Goal: Information Seeking & Learning: Understand process/instructions

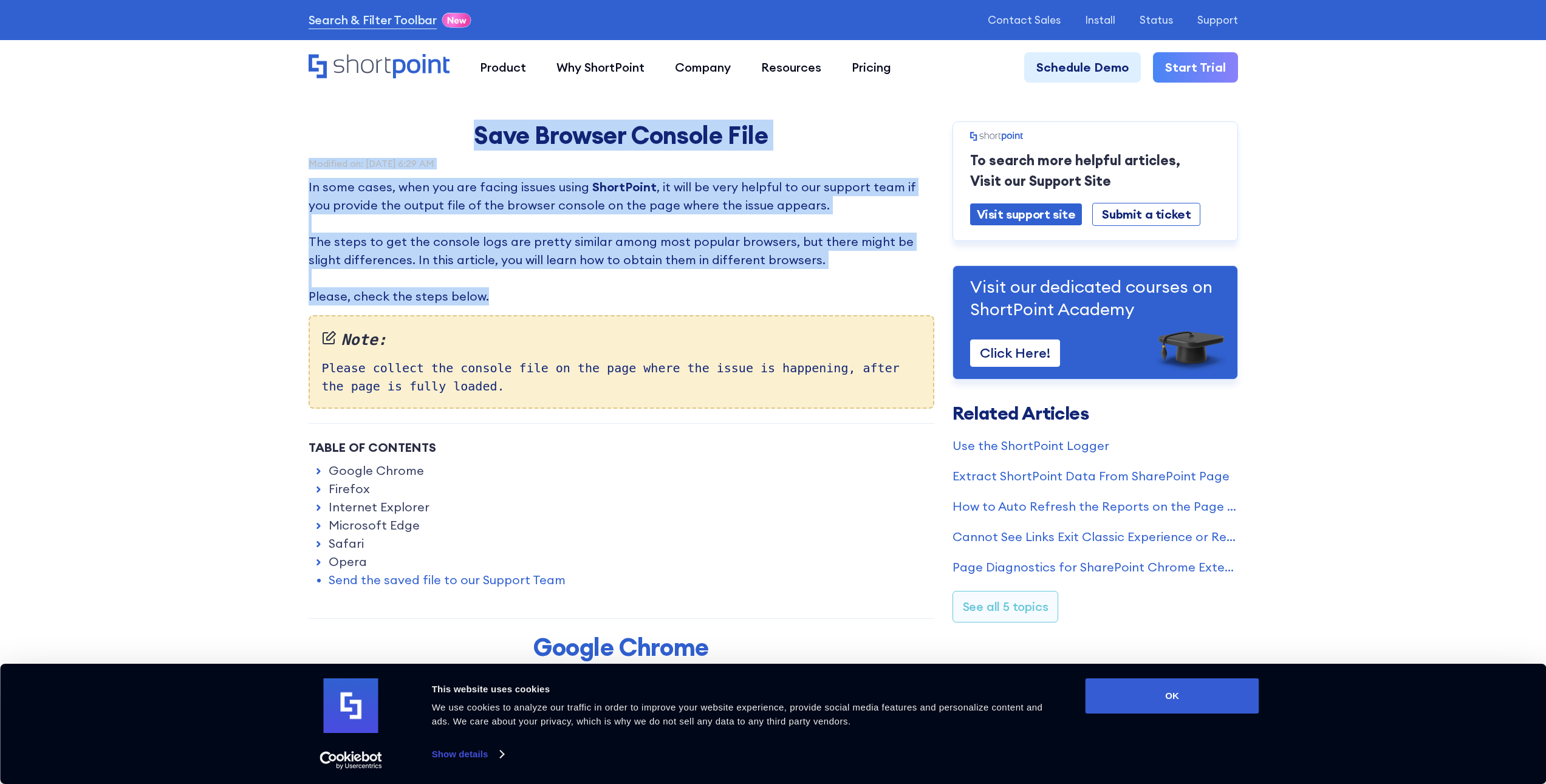
drag, startPoint x: 547, startPoint y: 207, endPoint x: 800, endPoint y: 291, distance: 266.6
click at [800, 291] on p "In some cases, when you are facing issues using ShortPoint , it will be very he…" at bounding box center [621, 241] width 626 height 127
drag, startPoint x: 787, startPoint y: 295, endPoint x: 482, endPoint y: 140, distance: 342.1
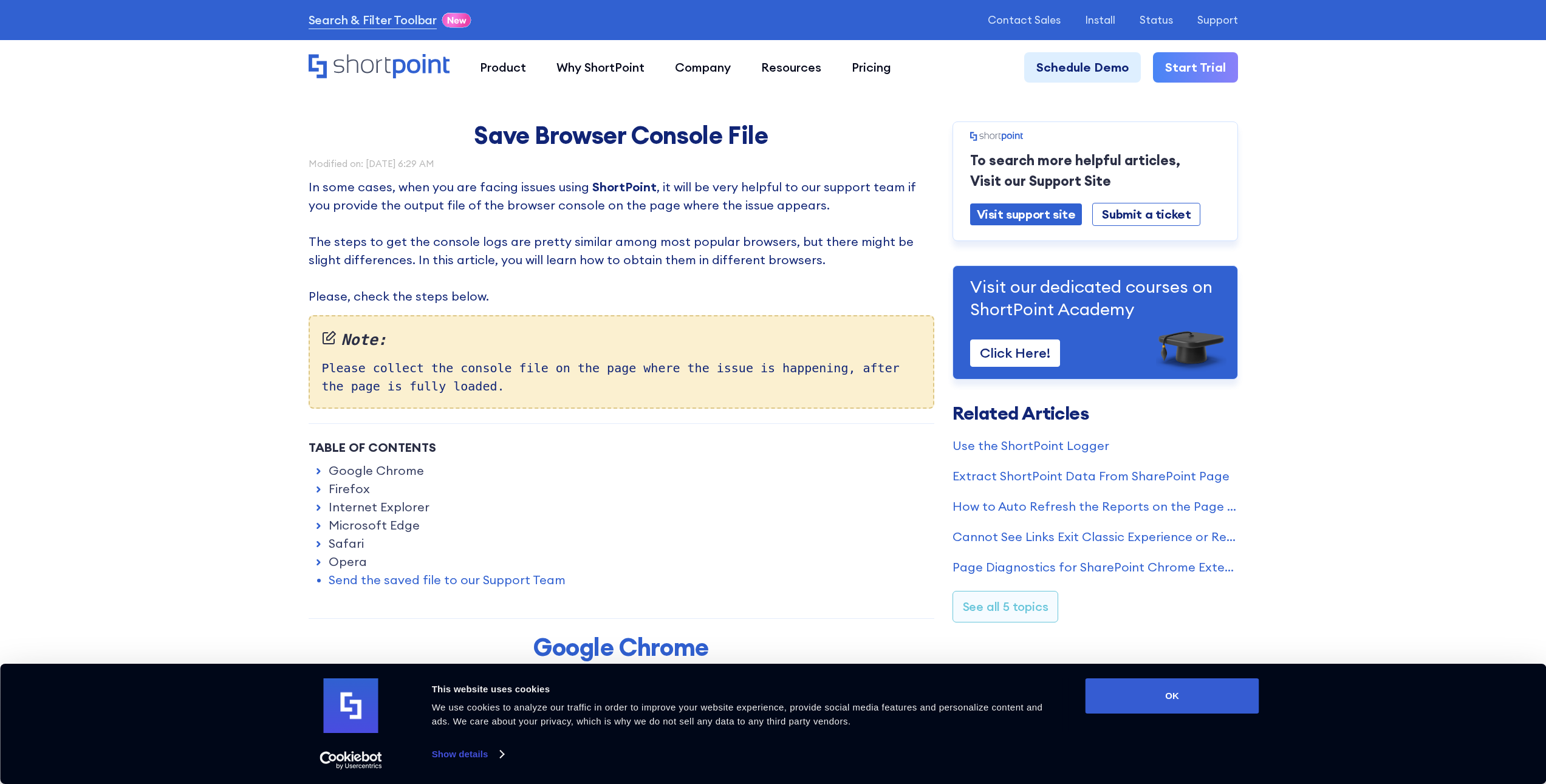
click at [476, 139] on h1 "Save Browser Console File" at bounding box center [622, 135] width 456 height 28
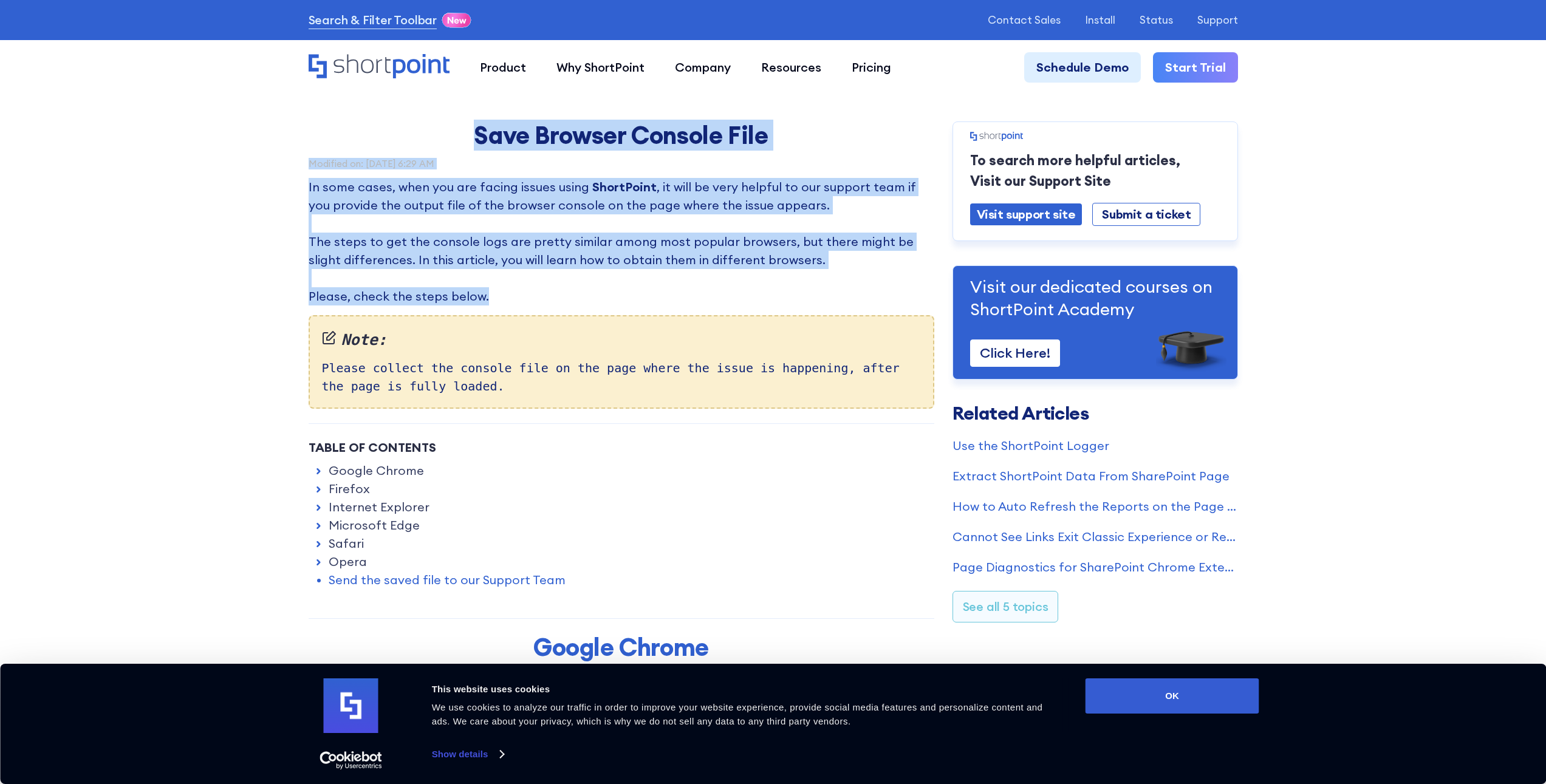
drag, startPoint x: 474, startPoint y: 131, endPoint x: 636, endPoint y: 293, distance: 229.1
click at [636, 293] on p "In some cases, when you are facing issues using ShortPoint , it will be very he…" at bounding box center [621, 241] width 626 height 127
